Goal: Entertainment & Leisure: Consume media (video, audio)

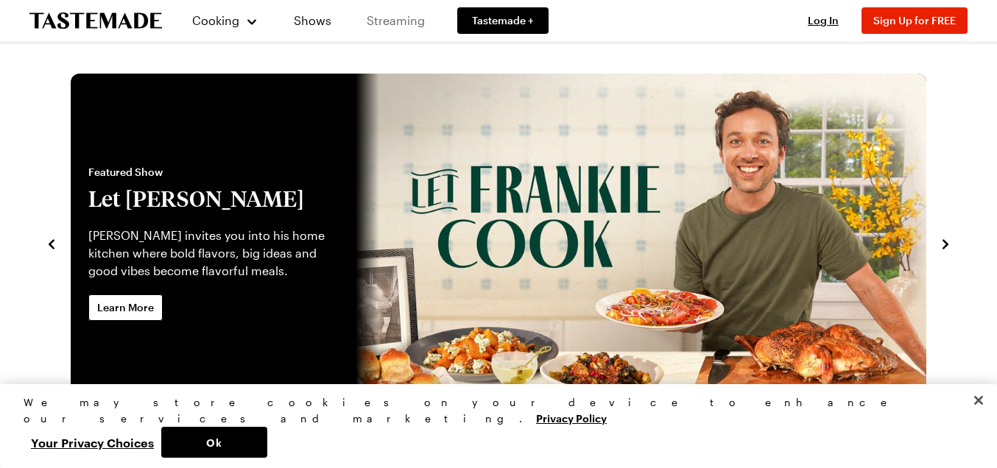
click at [386, 18] on link "Streaming" at bounding box center [396, 20] width 88 height 41
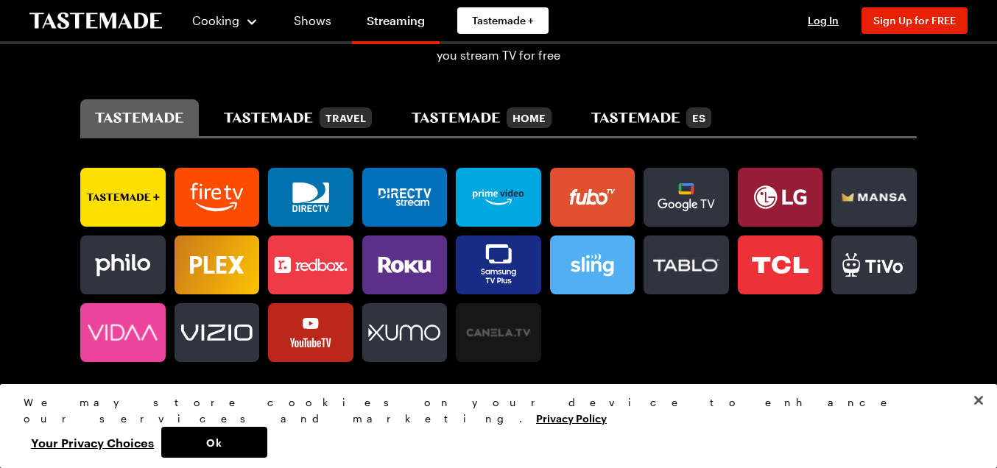
scroll to position [894, 0]
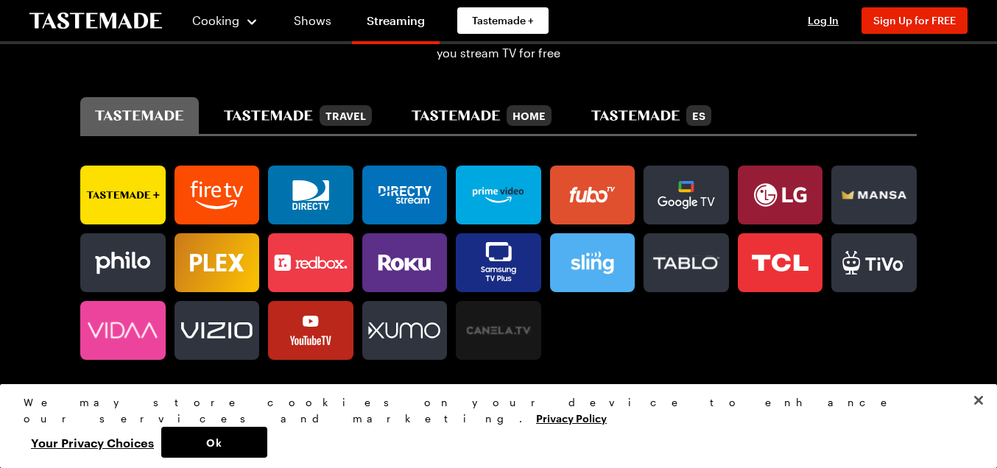
click at [309, 339] on link at bounding box center [310, 330] width 85 height 59
click at [395, 259] on icon at bounding box center [404, 262] width 85 height 29
click at [476, 264] on icon at bounding box center [498, 262] width 85 height 53
click at [681, 106] on div "ES" at bounding box center [651, 115] width 120 height 21
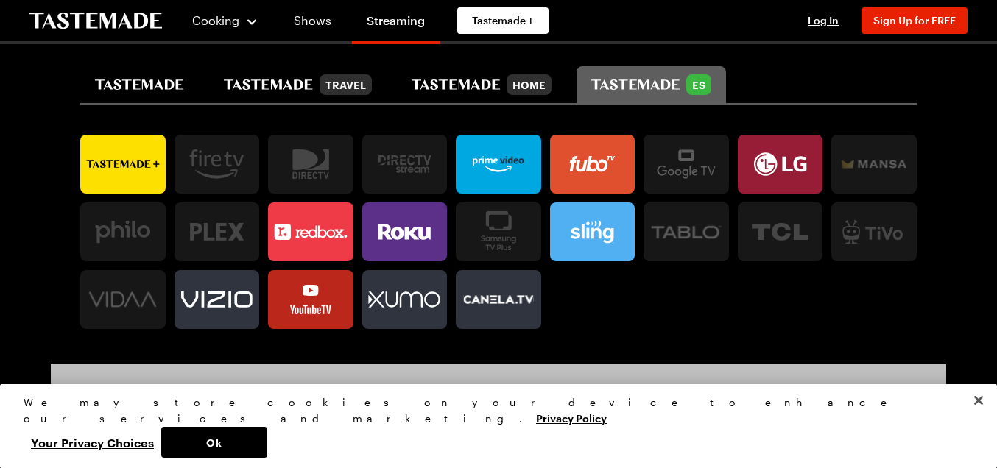
scroll to position [918, 0]
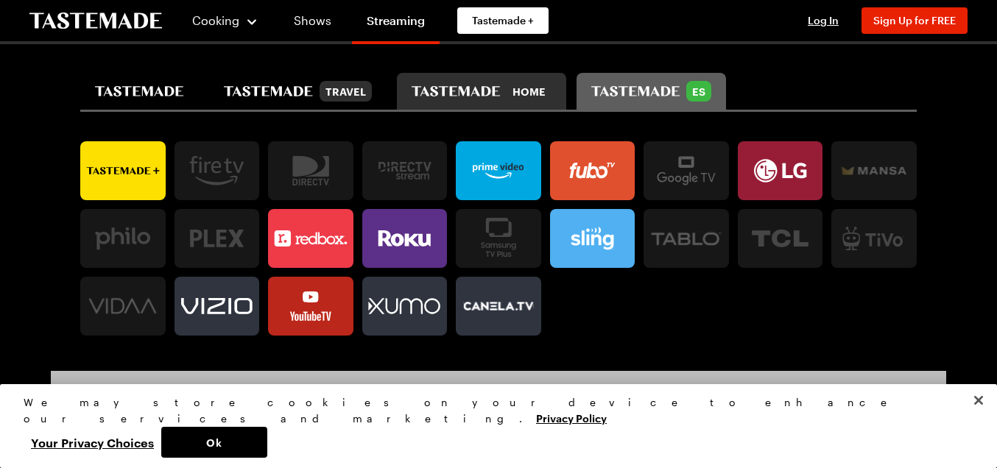
click at [510, 88] on div "Home" at bounding box center [529, 91] width 45 height 21
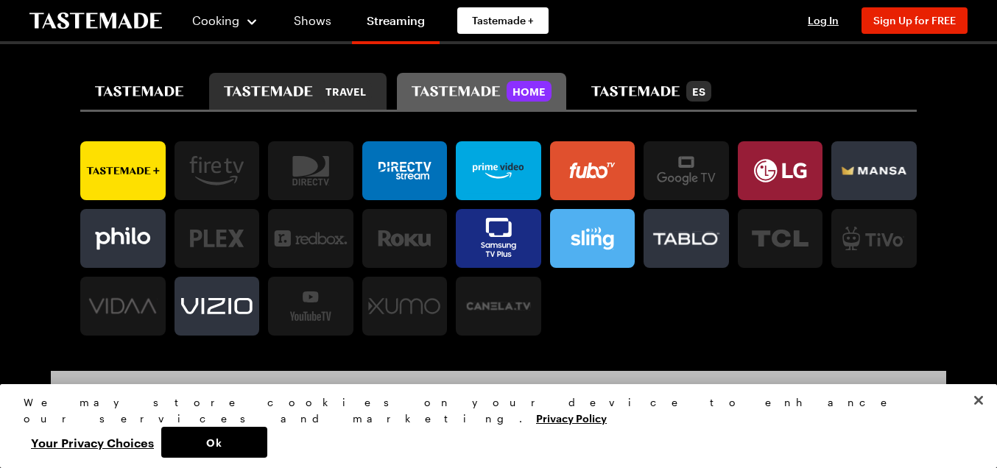
click at [307, 86] on icon "tastemade travel" at bounding box center [268, 91] width 88 height 10
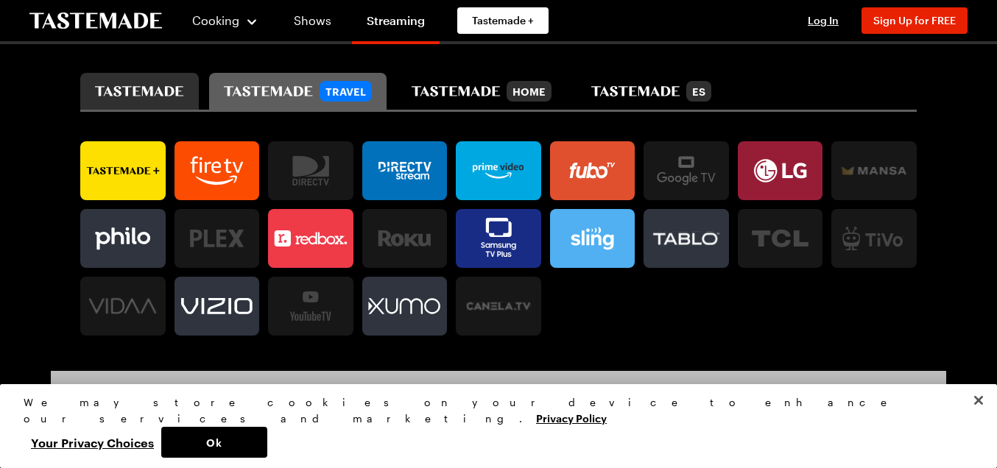
click at [172, 89] on icon "tastemade" at bounding box center [139, 91] width 89 height 10
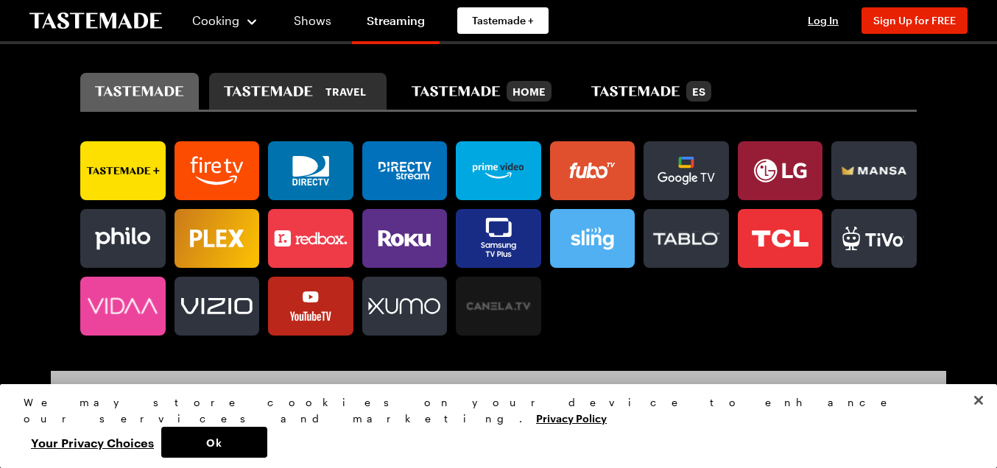
click at [252, 94] on div "Travel" at bounding box center [297, 91] width 147 height 21
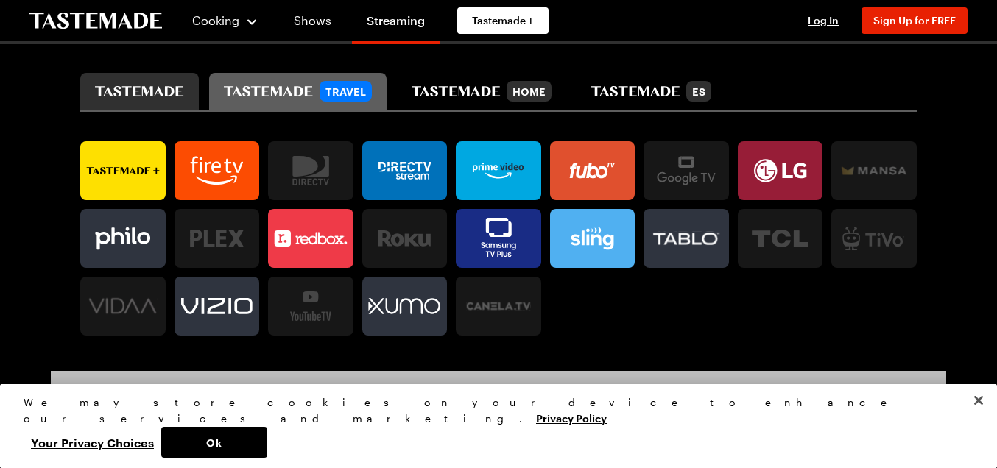
click at [144, 86] on icon "tastemade" at bounding box center [139, 91] width 89 height 10
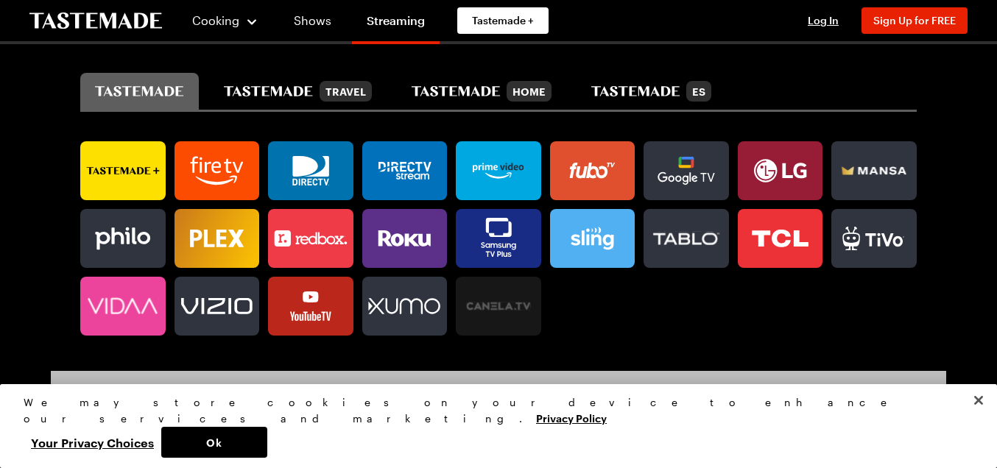
click at [782, 228] on icon at bounding box center [780, 238] width 85 height 29
